Goal: Task Accomplishment & Management: Complete application form

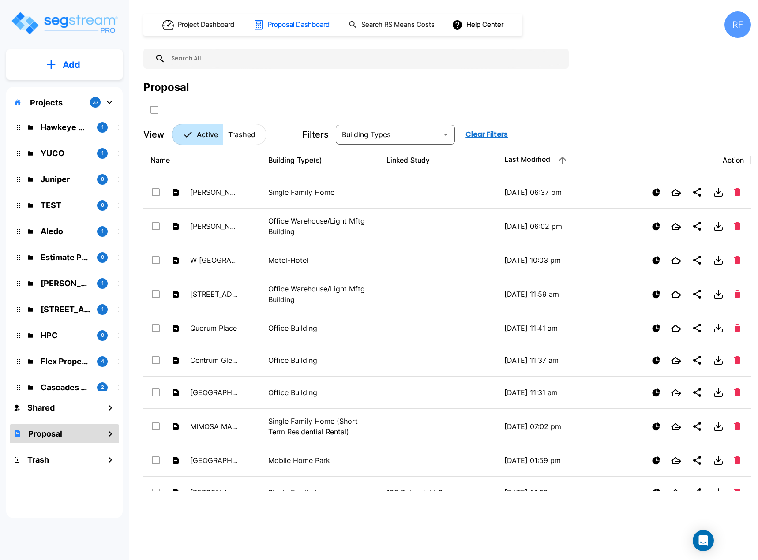
drag, startPoint x: 282, startPoint y: 25, endPoint x: 224, endPoint y: 43, distance: 61.0
click at [282, 25] on h1 "Proposal Dashboard" at bounding box center [299, 25] width 62 height 10
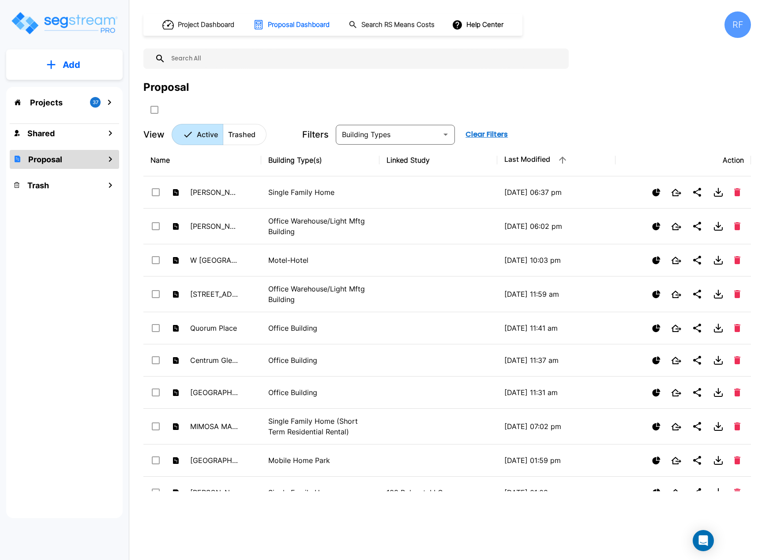
click at [48, 60] on icon "mailbox folders" at bounding box center [51, 64] width 9 height 9
click at [50, 142] on p "Add Proposal" at bounding box center [69, 139] width 45 height 11
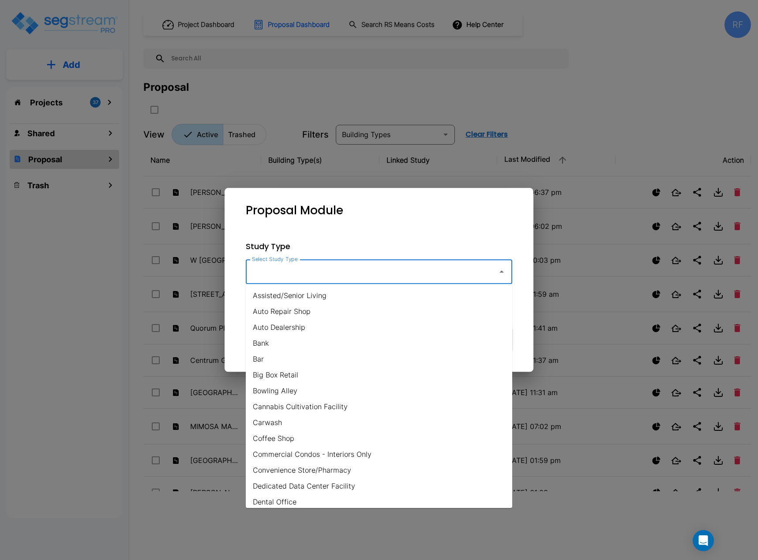
click at [487, 272] on input "Select Study Type" at bounding box center [370, 271] width 240 height 17
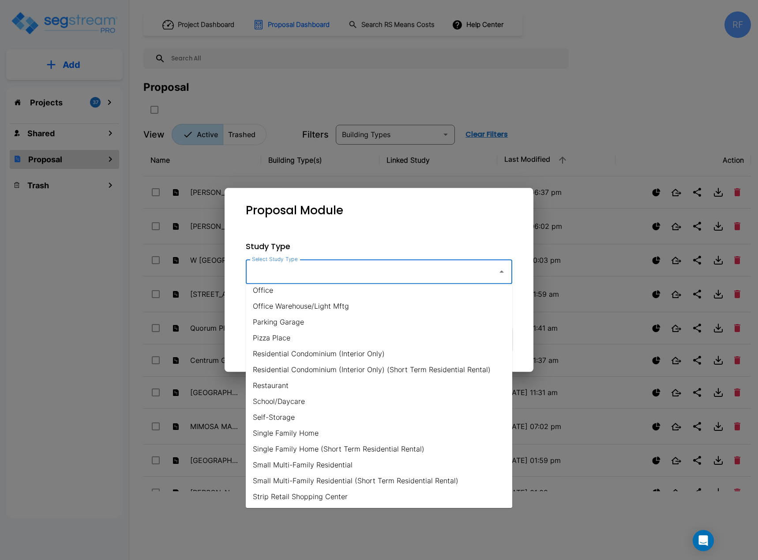
scroll to position [577, 0]
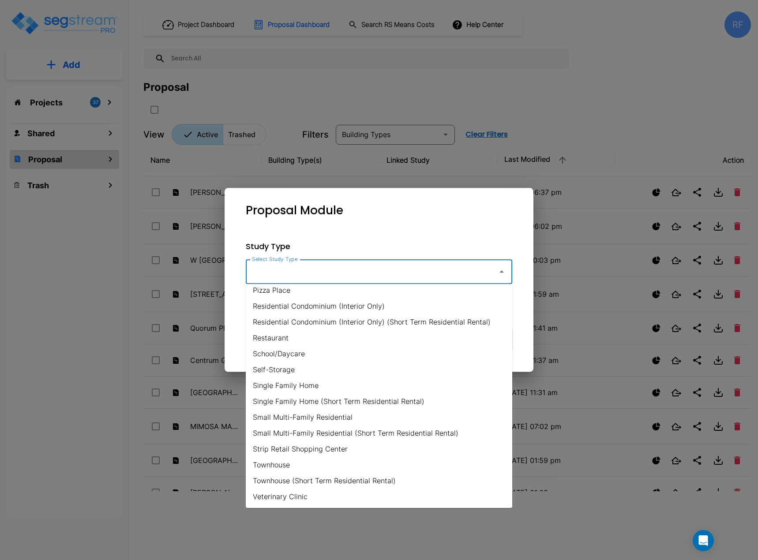
click at [300, 449] on li "Strip Retail Shopping Center" at bounding box center [379, 449] width 266 height 16
type input "Strip Retail Shopping Center"
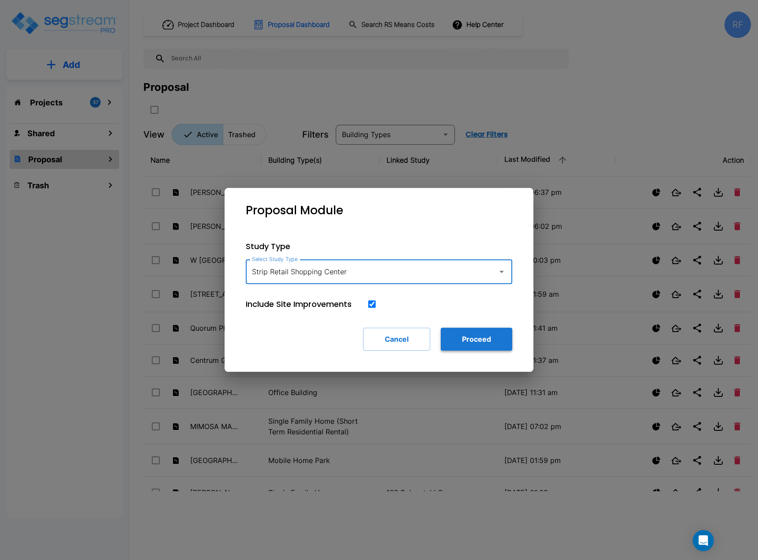
click at [460, 340] on button "Proceed" at bounding box center [476, 339] width 71 height 23
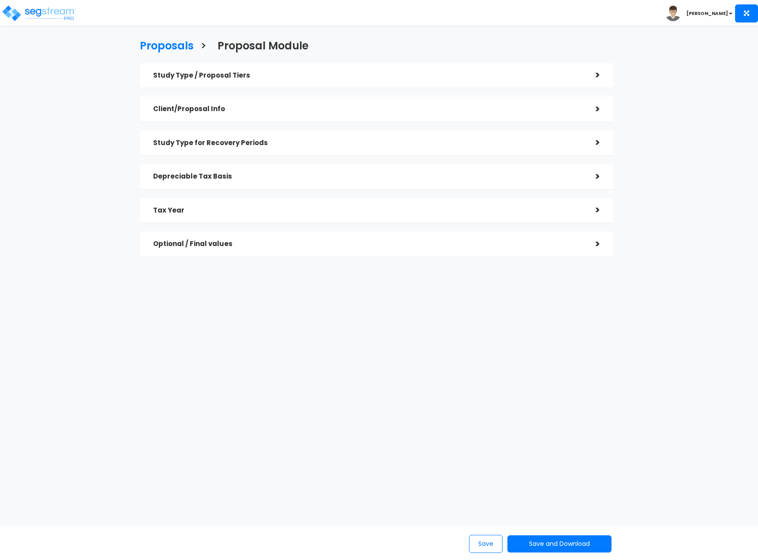
checkbox input "true"
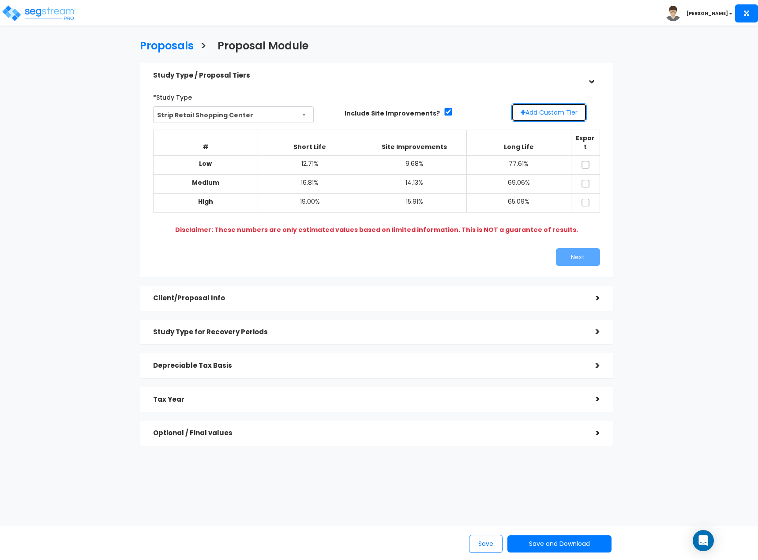
click at [544, 112] on button "Add Custom Tier" at bounding box center [548, 112] width 75 height 19
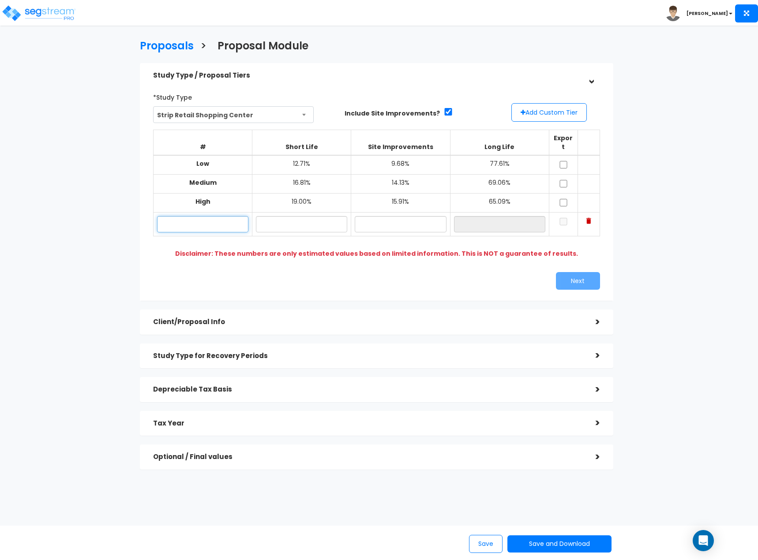
click at [207, 218] on input "text" at bounding box center [202, 224] width 91 height 16
type input "Lo"
click at [321, 217] on input "text" at bounding box center [301, 224] width 91 height 16
type input "13.00%"
click at [389, 216] on input "text" at bounding box center [400, 224] width 91 height 16
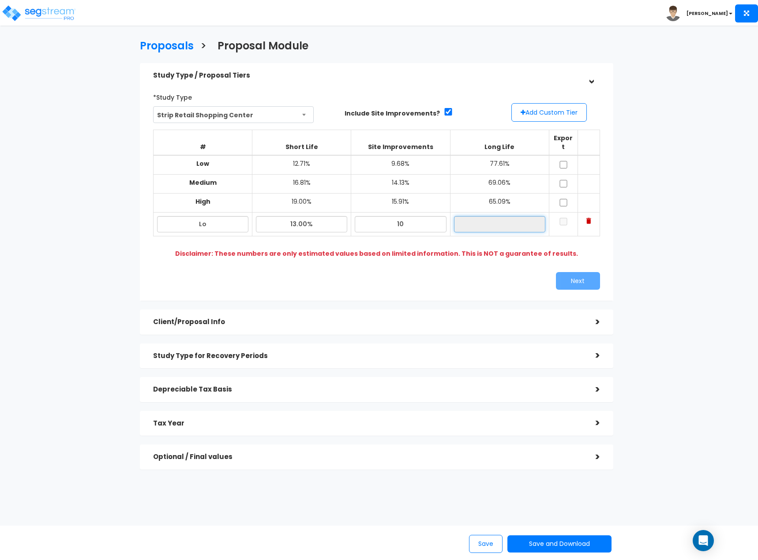
type input "10.00%"
type input "77.00%"
click at [494, 217] on input "77.00%" at bounding box center [499, 224] width 91 height 16
click at [567, 218] on input "checkbox" at bounding box center [563, 221] width 9 height 7
checkbox input "true"
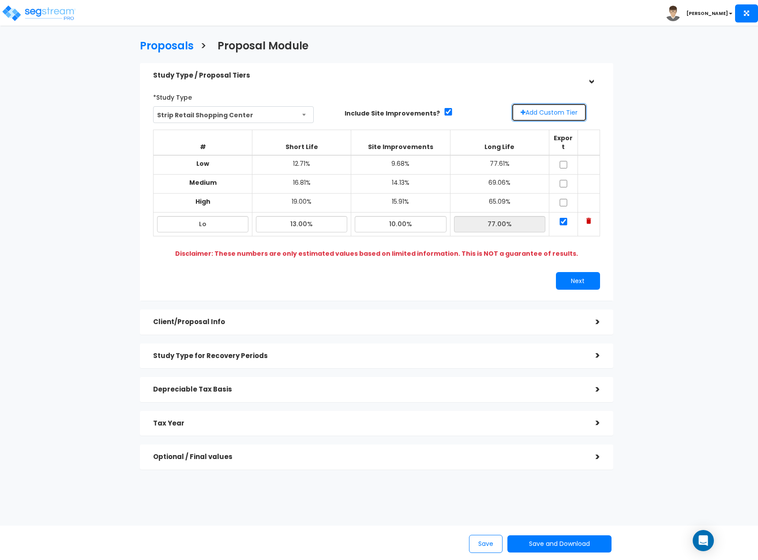
click at [569, 116] on button "Add Custom Tier" at bounding box center [548, 112] width 75 height 19
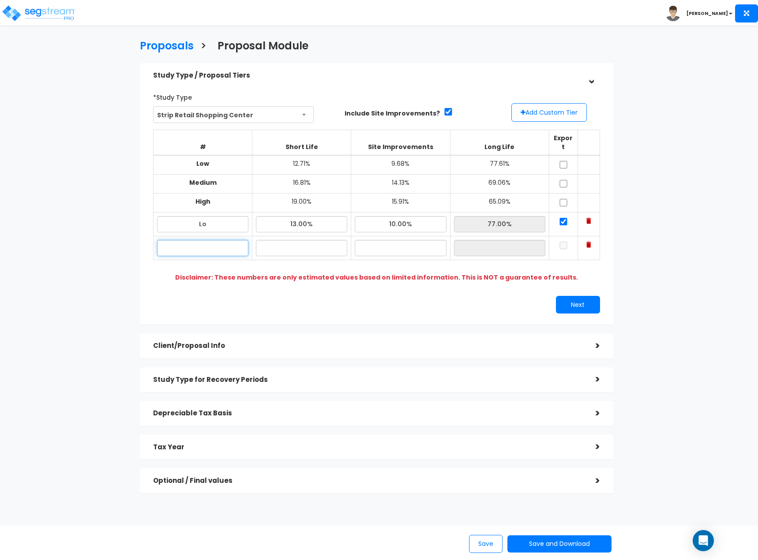
click at [225, 241] on input "text" at bounding box center [202, 248] width 91 height 16
type input "Hi"
click at [278, 243] on input "text" at bounding box center [301, 248] width 91 height 16
click at [307, 240] on input "text" at bounding box center [301, 248] width 91 height 16
type input "20.00%"
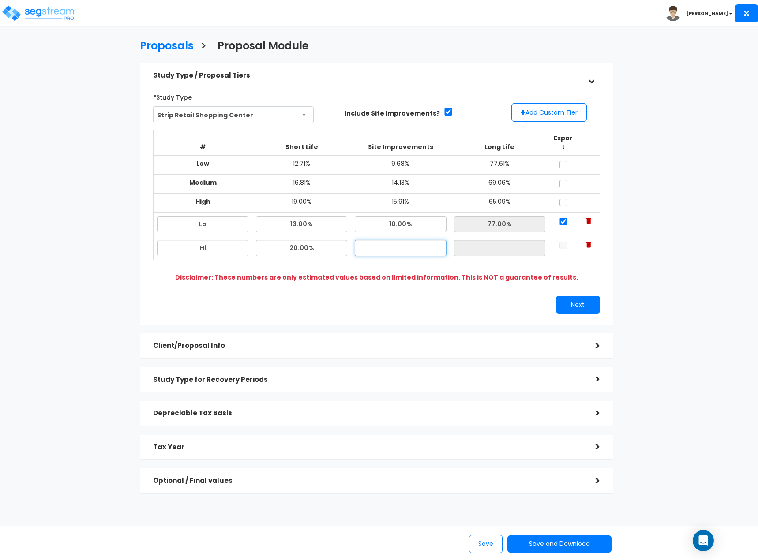
click at [433, 240] on input "text" at bounding box center [400, 248] width 91 height 16
type input "15.00%"
type input "65.00%"
click at [500, 247] on td "65.00%" at bounding box center [499, 248] width 99 height 24
click at [566, 242] on input "checkbox" at bounding box center [563, 245] width 9 height 7
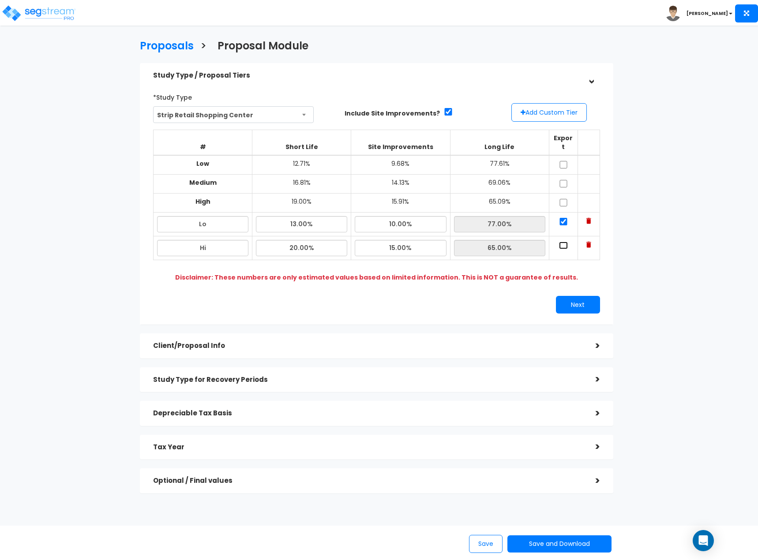
checkbox input "true"
click at [585, 296] on button "Next" at bounding box center [578, 305] width 44 height 18
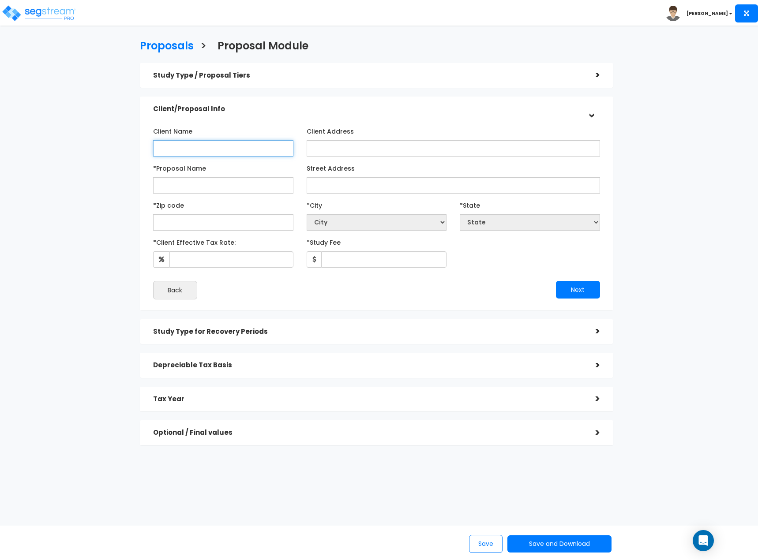
click at [225, 150] on input "Client Name" at bounding box center [223, 148] width 140 height 16
click at [222, 182] on input "*Proposal Name" at bounding box center [223, 185] width 140 height 16
click at [234, 152] on input "Signorelli" at bounding box center [223, 148] width 140 height 16
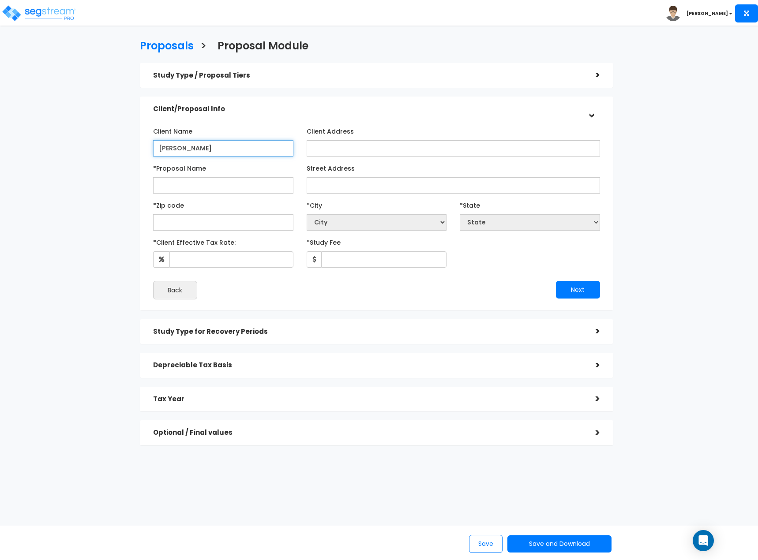
click at [234, 152] on input "Signorelli" at bounding box center [223, 148] width 140 height 16
type input "Signorelli/VR Town Center IV LLC"
click at [194, 191] on input "*Proposal Name" at bounding box center [223, 185] width 140 height 16
type input "Tract 26"
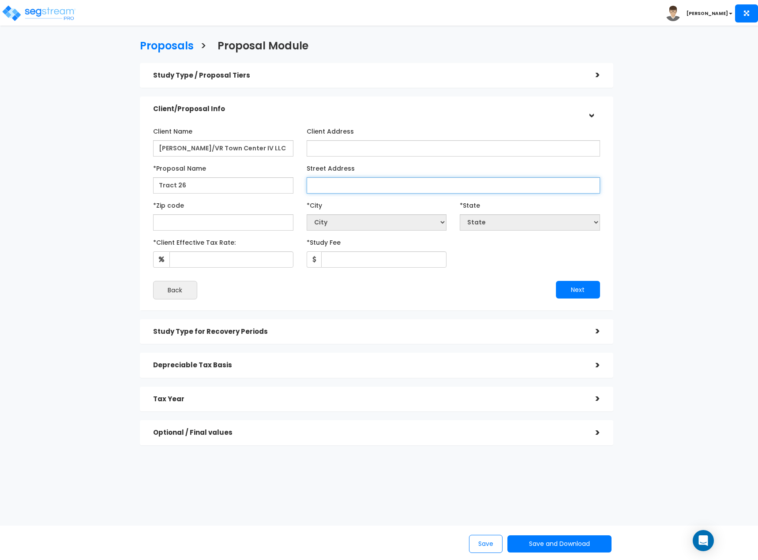
click at [314, 185] on input "Street Address" at bounding box center [453, 185] width 293 height 16
type input "11805 N. Grand Pkwy E."
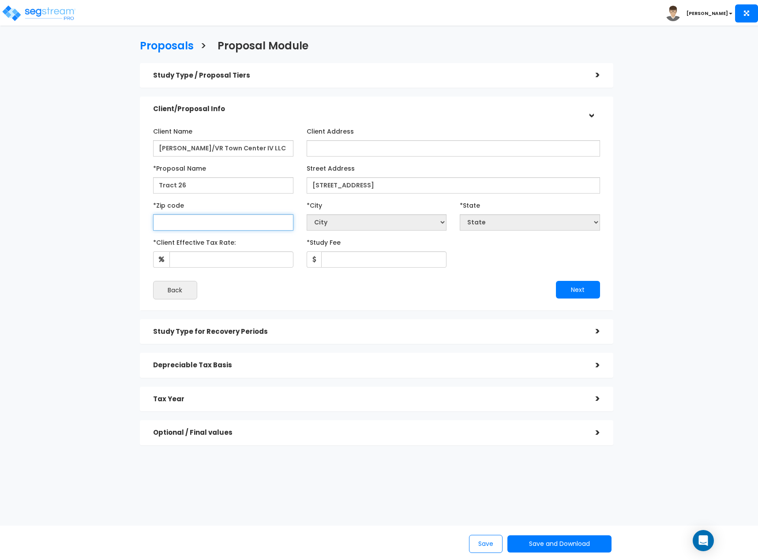
click at [188, 223] on input "text" at bounding box center [223, 222] width 140 height 16
type input "77"
select select "TX"
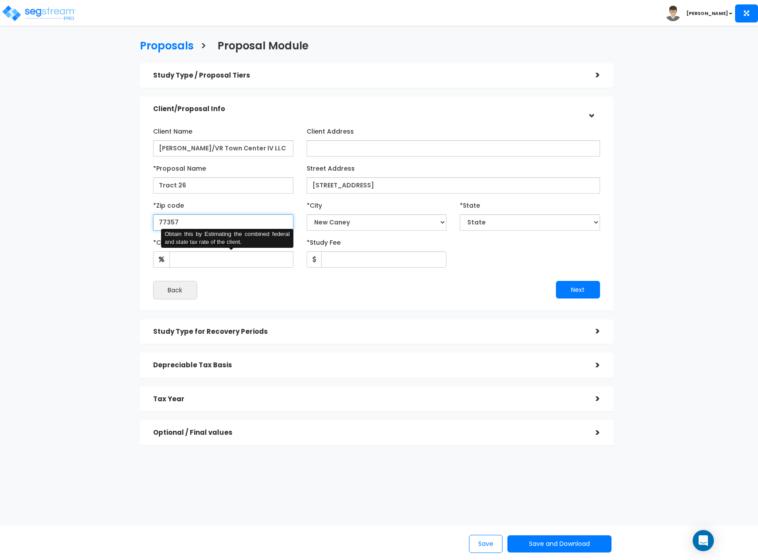
type input "77357"
click at [244, 262] on input "*Client Effective Tax Rate:" at bounding box center [231, 259] width 124 height 16
type input "37"
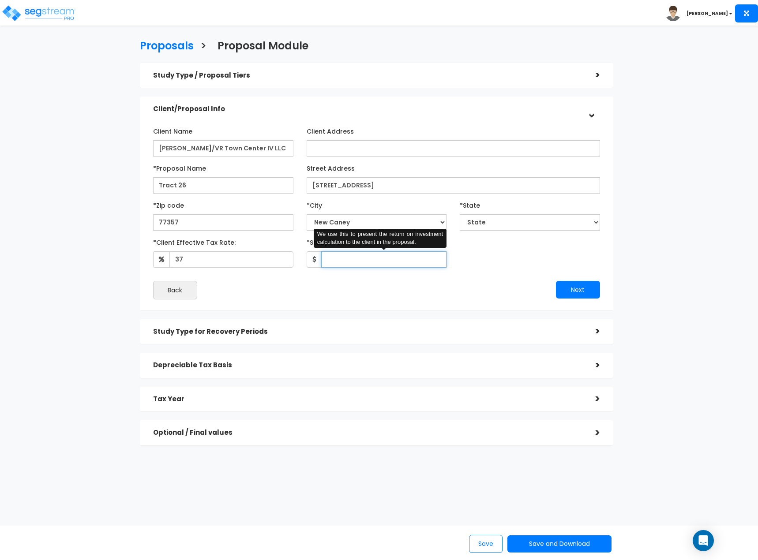
click at [350, 266] on input "*Study Fee" at bounding box center [384, 259] width 126 height 16
type input "1"
type input "0"
type input "11,000"
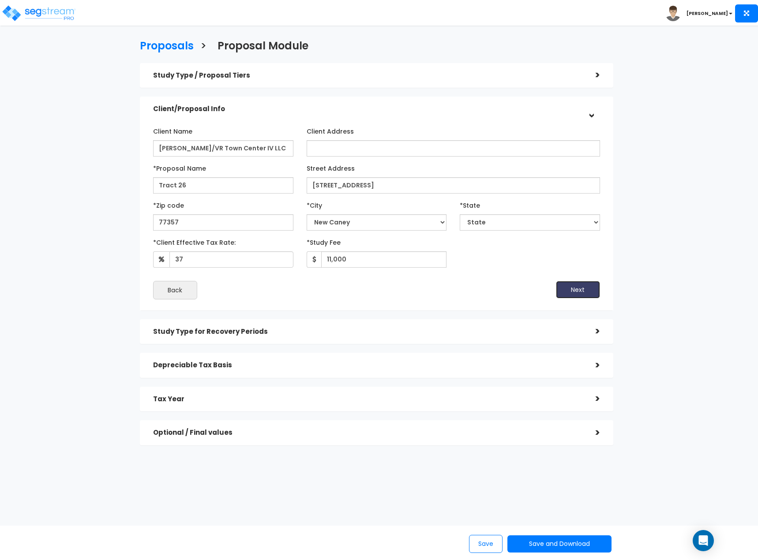
click at [567, 293] on button "Next" at bounding box center [578, 290] width 44 height 18
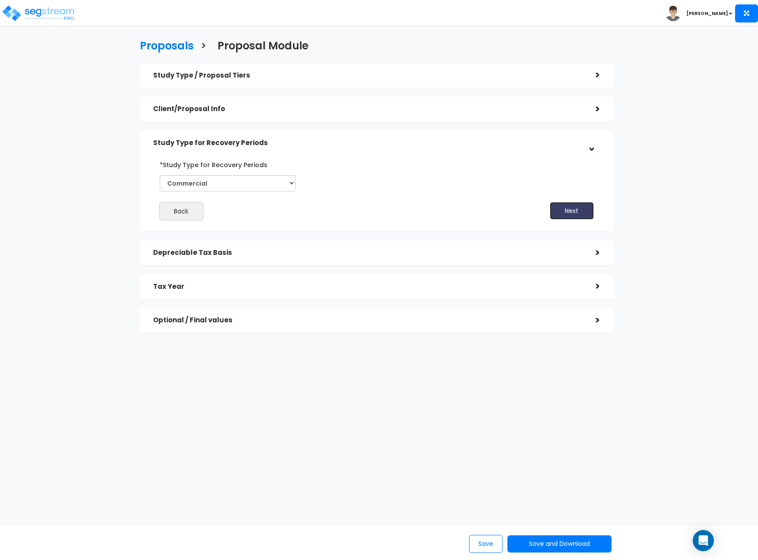
click at [565, 211] on button "Next" at bounding box center [572, 211] width 44 height 18
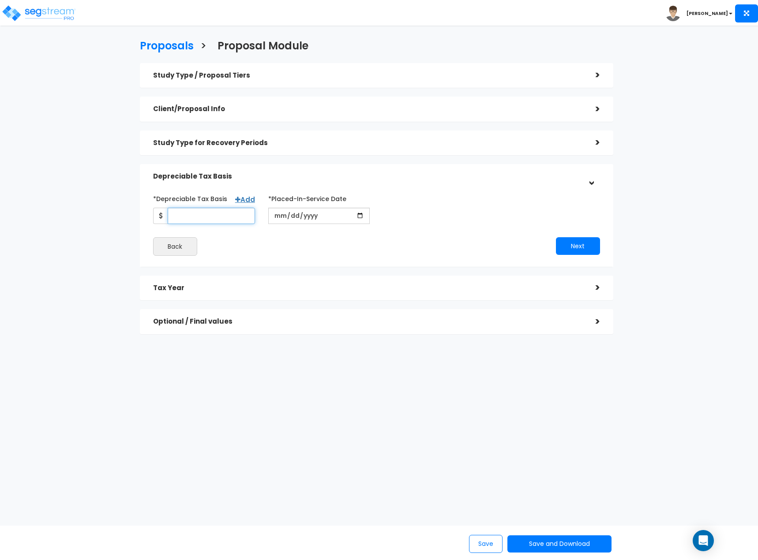
click at [242, 213] on input "*Depreciable Tax Basis" at bounding box center [211, 216] width 87 height 16
type input "1,935,676"
click at [282, 216] on input "date" at bounding box center [319, 216] width 102 height 16
type input "2025-11-15"
click at [392, 214] on input "*Purchase/Contract Date" at bounding box center [434, 216] width 102 height 16
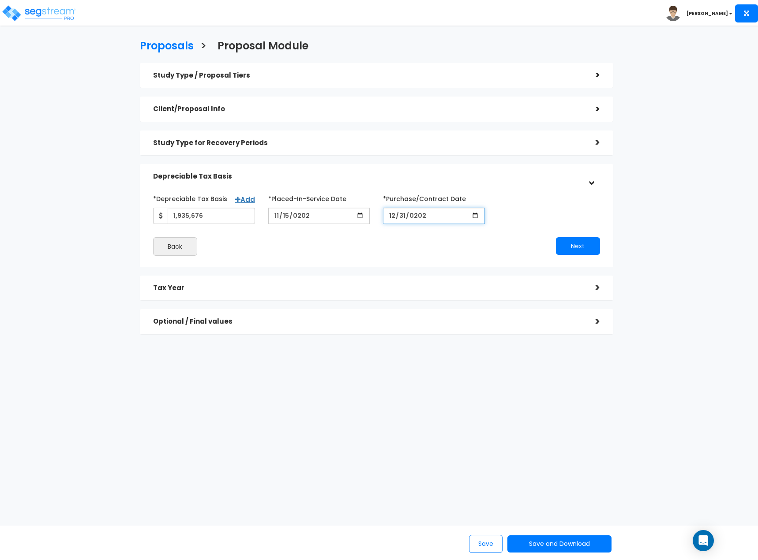
type input "2024-12-31"
click at [584, 253] on button "Next" at bounding box center [578, 246] width 44 height 18
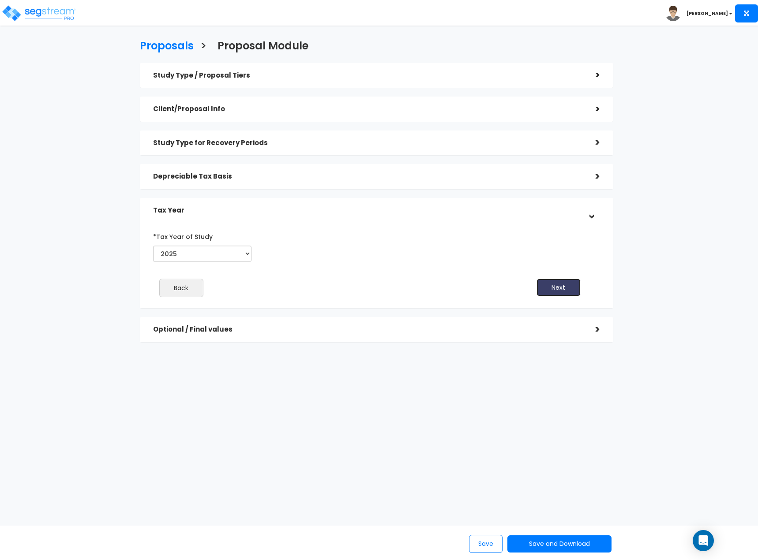
click at [558, 283] on button "Next" at bounding box center [558, 288] width 44 height 18
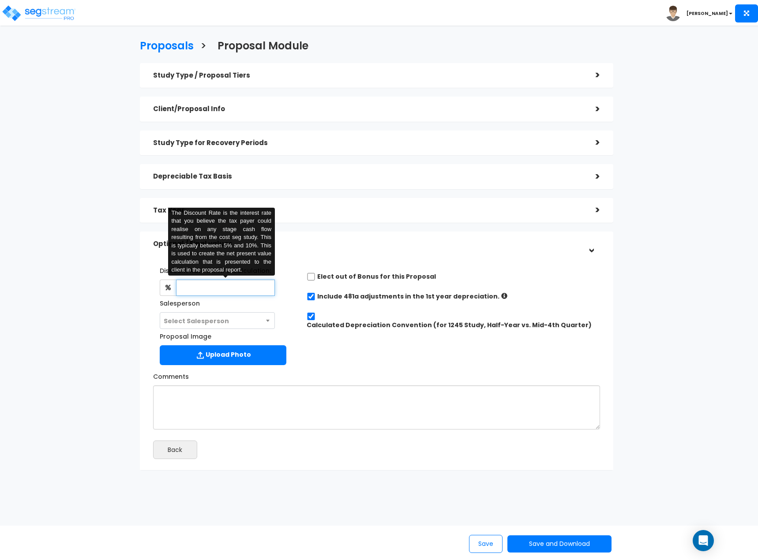
click at [248, 292] on input "text" at bounding box center [225, 288] width 99 height 16
type input "6"
click at [357, 299] on label "Include 481a adjustments in the 1st year depreciation." at bounding box center [408, 296] width 182 height 9
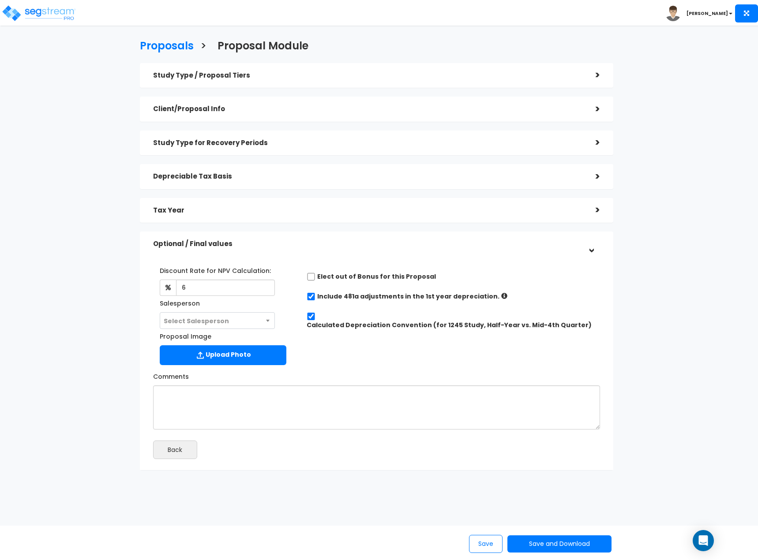
click at [357, 298] on label "Include 481a adjustments in the 1st year depreciation." at bounding box center [408, 296] width 182 height 9
click at [312, 300] on input "checkbox" at bounding box center [311, 296] width 9 height 7
checkbox input "false"
click at [312, 318] on input "Calculated Depreciation Convention (for 1245 Study, Half-Year vs. Mid-4th Quart…" at bounding box center [311, 316] width 9 height 7
checkbox input "false"
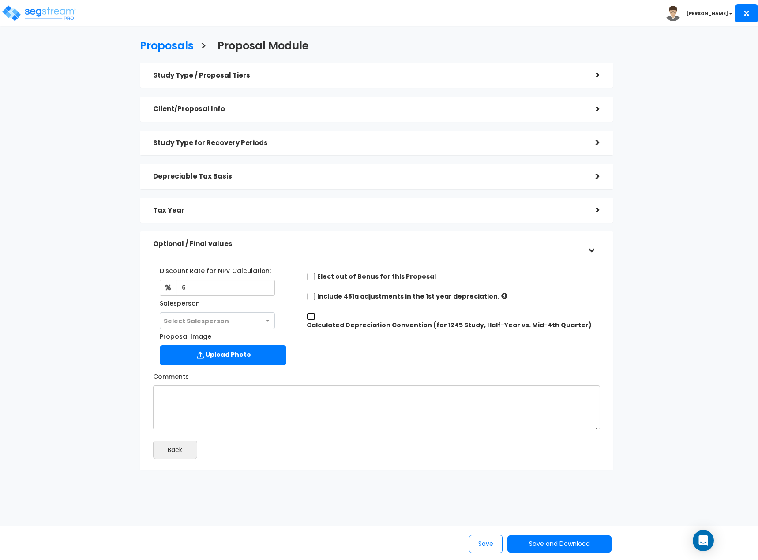
radio input "true"
click at [332, 336] on input "radio" at bounding box center [335, 339] width 6 height 6
radio input "true"
click at [436, 336] on input "radio" at bounding box center [437, 339] width 6 height 6
radio input "true"
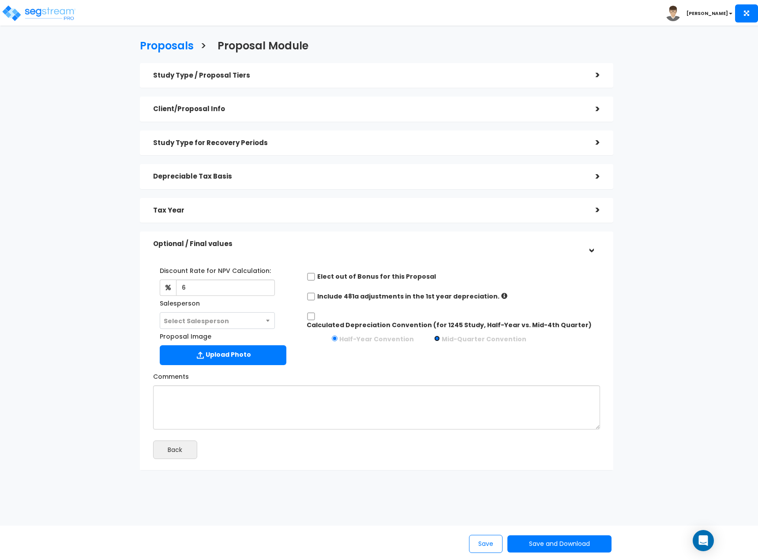
radio input "false"
click at [312, 318] on input "Calculated Depreciation Convention (for 1245 Study, Half-Year vs. Mid-4th Quart…" at bounding box center [311, 316] width 9 height 7
checkbox input "true"
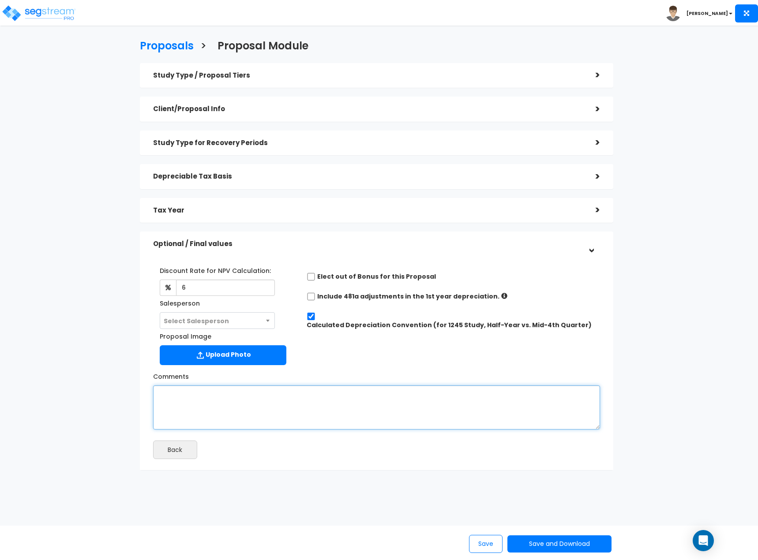
click at [291, 409] on textarea "Comments" at bounding box center [376, 408] width 447 height 44
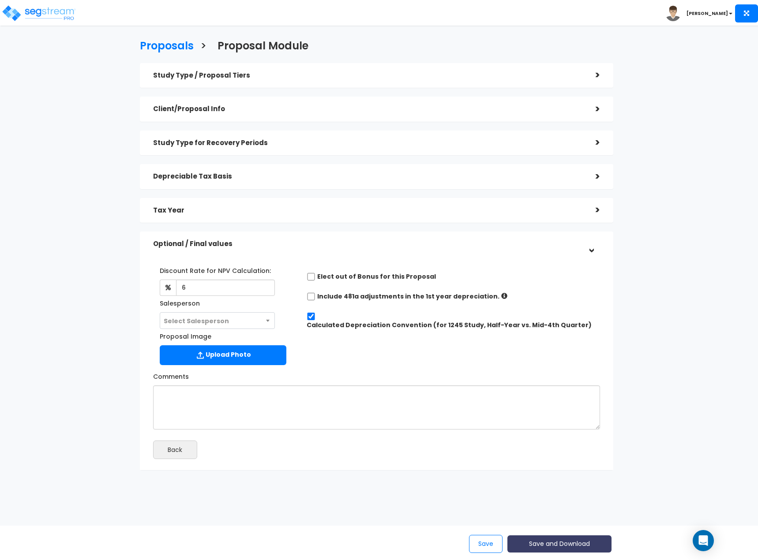
click at [551, 543] on button "Save and Download" at bounding box center [559, 543] width 104 height 17
click at [388, 143] on h5 "Study Type for Recovery Periods" at bounding box center [367, 142] width 429 height 7
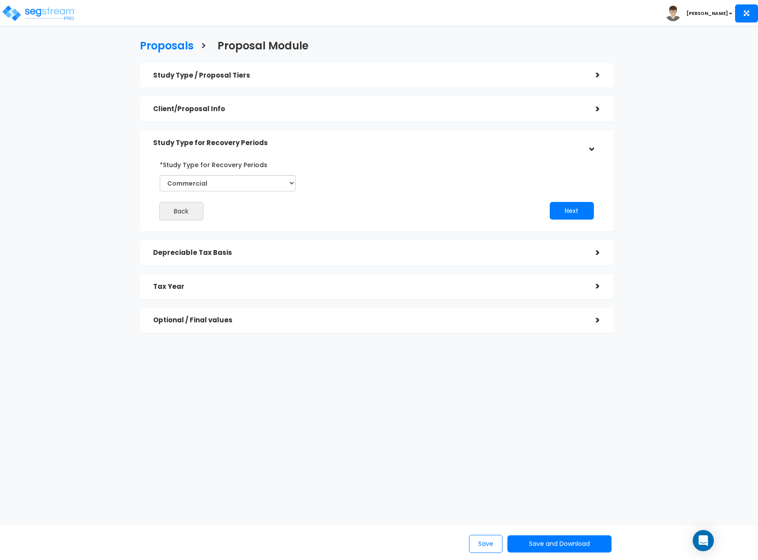
click at [367, 249] on div "Depreciable Tax Basis" at bounding box center [367, 253] width 429 height 16
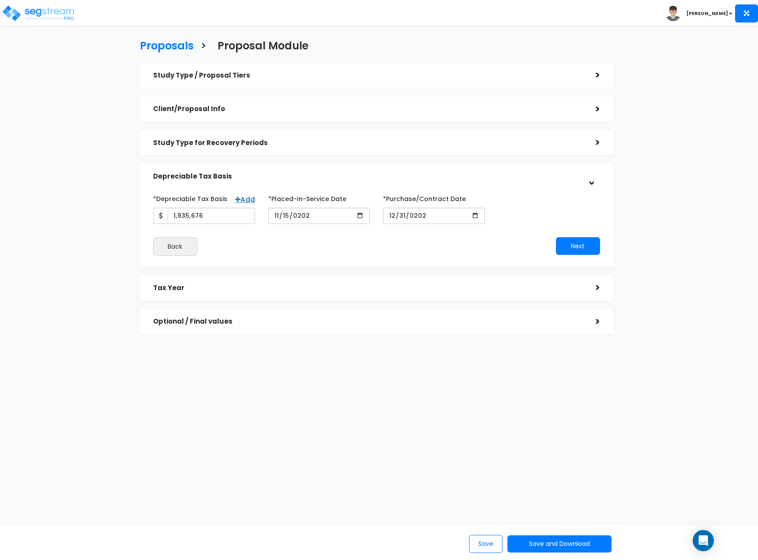
click at [435, 279] on div "Tax Year >" at bounding box center [376, 288] width 473 height 25
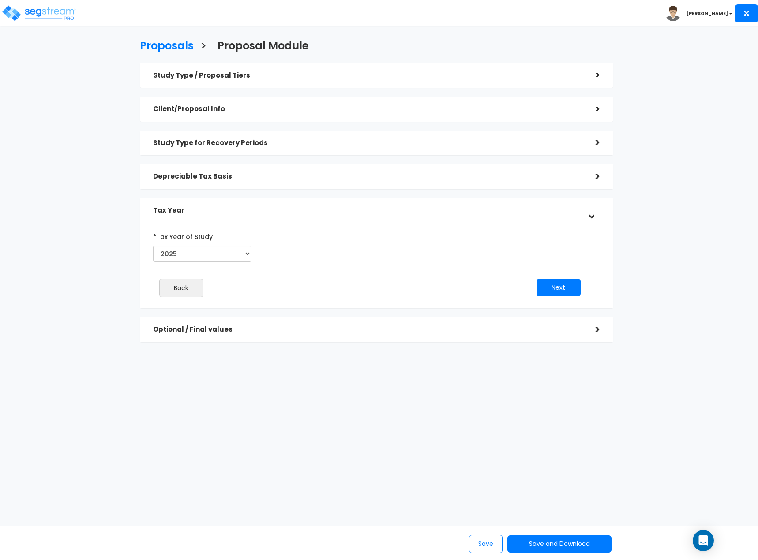
click at [429, 329] on h5 "Optional / Final values" at bounding box center [367, 329] width 429 height 7
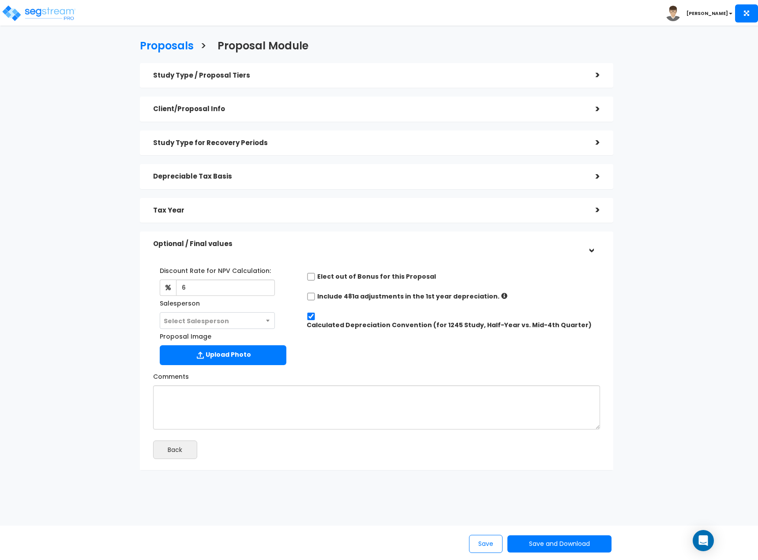
click at [296, 100] on div "Client/Proposal Info >" at bounding box center [376, 109] width 473 height 25
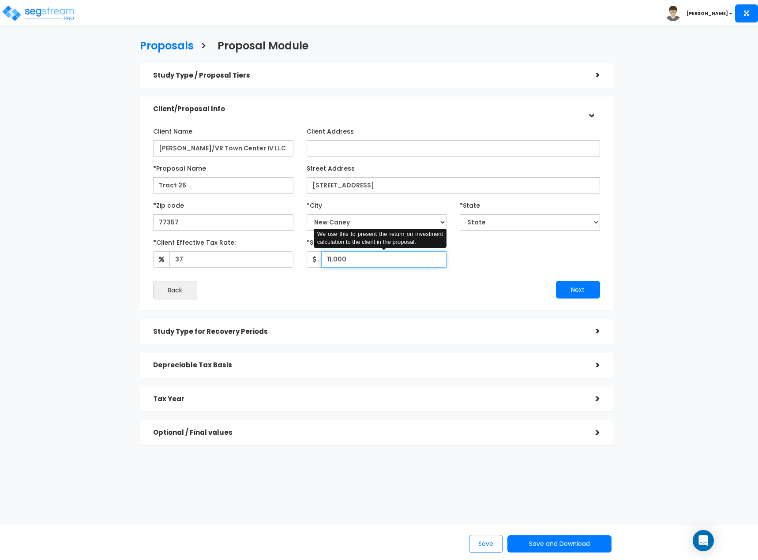
click at [335, 254] on input "11,000" at bounding box center [384, 259] width 126 height 16
type input "0.01"
click at [557, 295] on button "Next" at bounding box center [578, 290] width 44 height 18
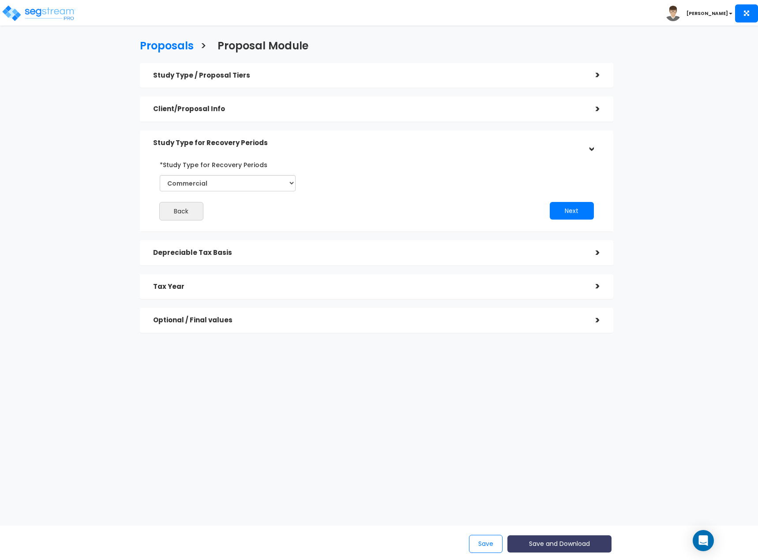
click at [578, 547] on button "Save and Download" at bounding box center [559, 543] width 104 height 17
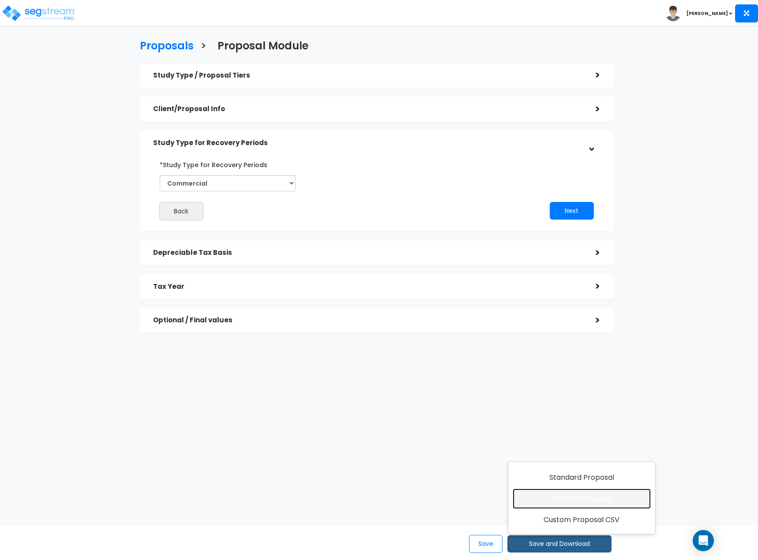
click at [574, 503] on link "Custom Proposal" at bounding box center [582, 499] width 138 height 20
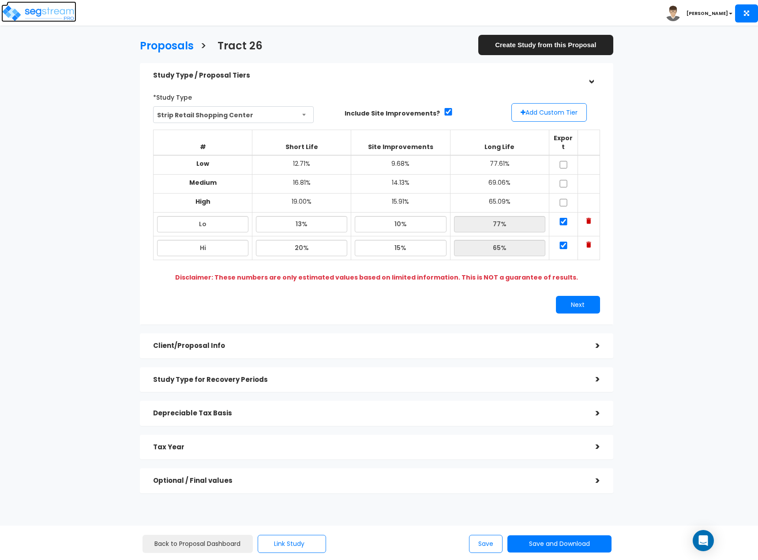
click at [59, 19] on img at bounding box center [38, 13] width 75 height 18
